Goal: Task Accomplishment & Management: Use online tool/utility

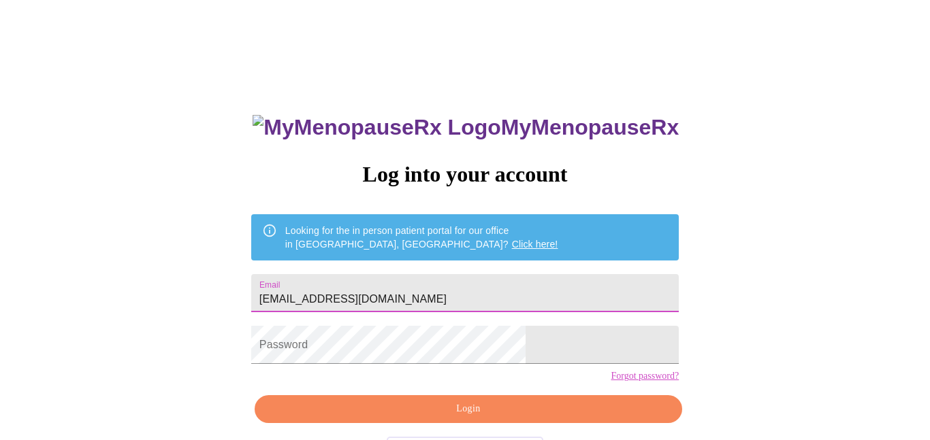
type input "[EMAIL_ADDRESS][DOMAIN_NAME]"
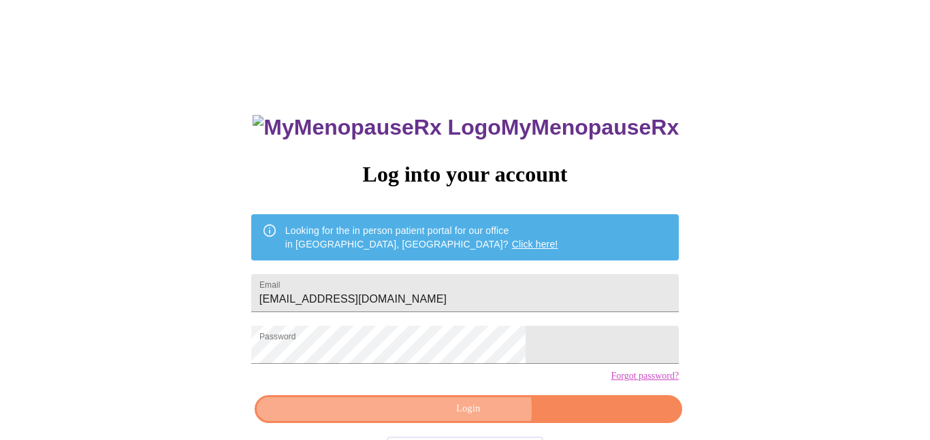
click at [470, 418] on span "Login" at bounding box center [468, 409] width 396 height 17
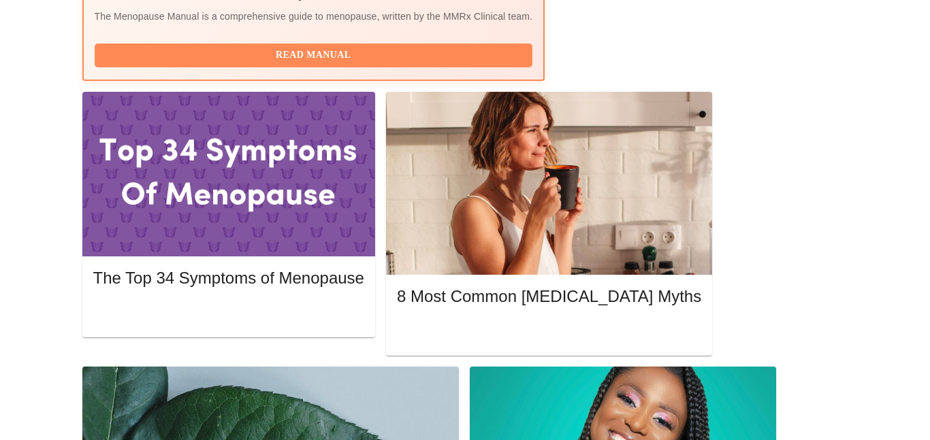
scroll to position [601, 0]
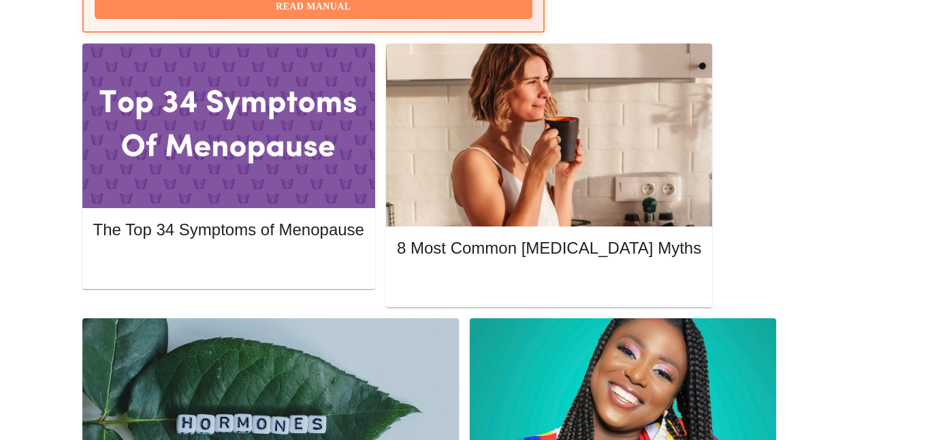
scroll to position [641, 0]
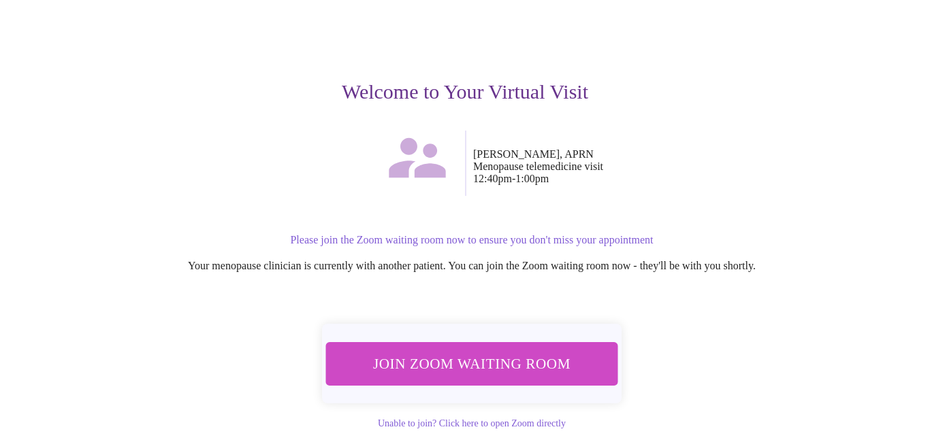
scroll to position [122, 0]
click at [475, 351] on span "Join Zoom Waiting Room" at bounding box center [472, 363] width 256 height 25
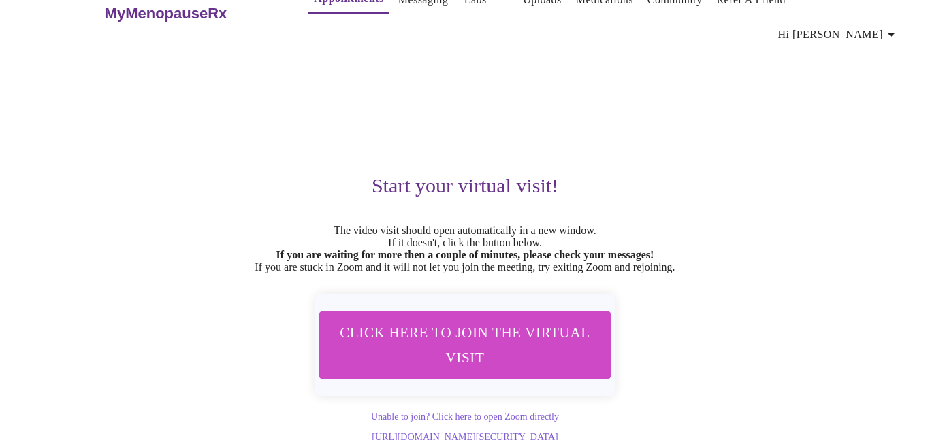
scroll to position [0, 0]
